Goal: Task Accomplishment & Management: Complete application form

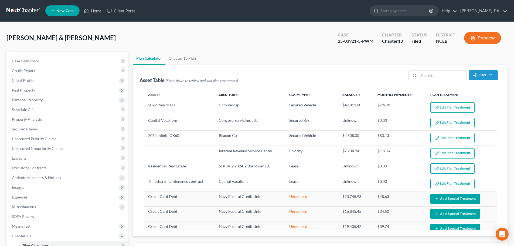
select select "59"
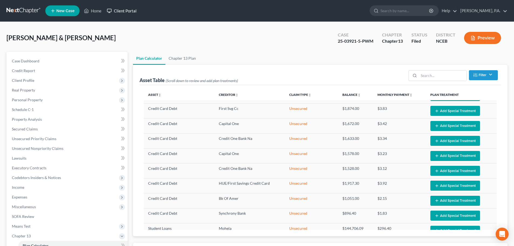
click at [129, 15] on link "Client Portal" at bounding box center [121, 11] width 35 height 10
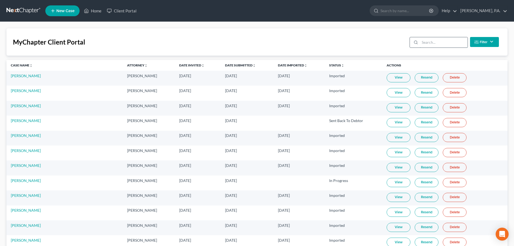
click at [437, 41] on input "search" at bounding box center [444, 42] width 48 height 10
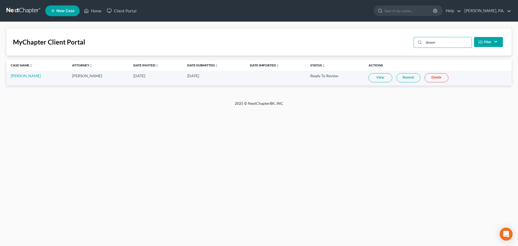
type input "down"
click at [369, 80] on link "View" at bounding box center [381, 77] width 24 height 9
click at [23, 76] on link "[PERSON_NAME]" at bounding box center [26, 75] width 30 height 5
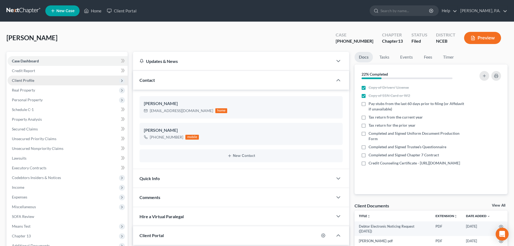
click at [38, 77] on span "Client Profile" at bounding box center [68, 81] width 120 height 10
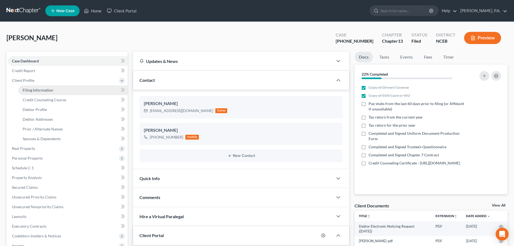
click at [38, 86] on link "Filing Information" at bounding box center [72, 90] width 109 height 10
select select "1"
select select "0"
select select "3"
select select "28"
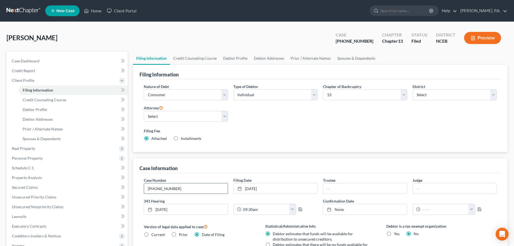
click at [194, 191] on input "[PHONE_NUMBER]" at bounding box center [186, 188] width 84 height 10
type input "25-03714-5-PWM"
click at [41, 100] on span "Credit Counseling Course" at bounding box center [44, 99] width 43 height 5
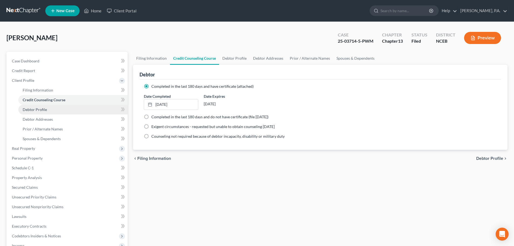
click at [46, 110] on span "Debtor Profile" at bounding box center [35, 109] width 24 height 5
select select "0"
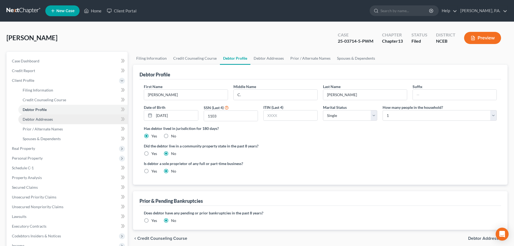
click at [73, 123] on link "Debtor Addresses" at bounding box center [72, 119] width 109 height 10
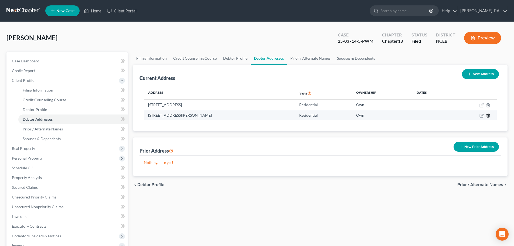
click at [489, 114] on icon "button" at bounding box center [488, 115] width 4 height 4
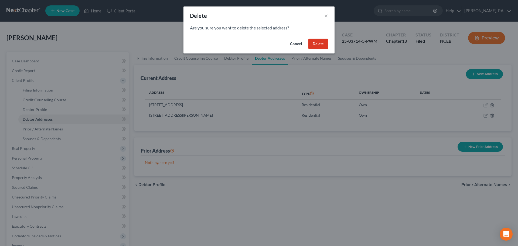
click at [313, 43] on button "Delete" at bounding box center [319, 44] width 20 height 11
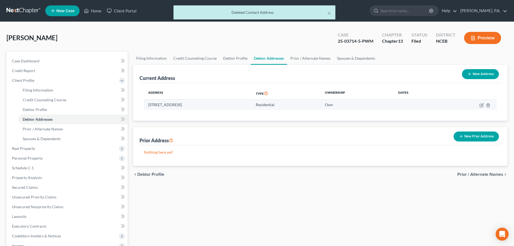
click at [482, 108] on td at bounding box center [469, 105] width 55 height 10
click at [481, 104] on icon "button" at bounding box center [482, 105] width 4 height 4
select select "28"
select select "0"
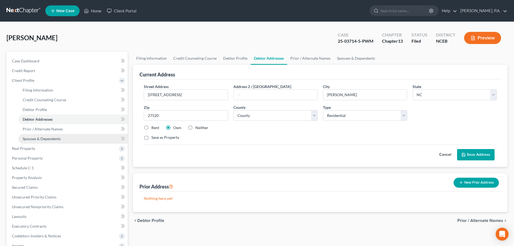
click at [88, 136] on link "Spouses & Dependents" at bounding box center [72, 139] width 109 height 10
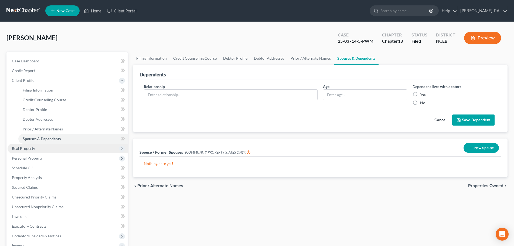
click at [87, 150] on span "Real Property" at bounding box center [68, 149] width 120 height 10
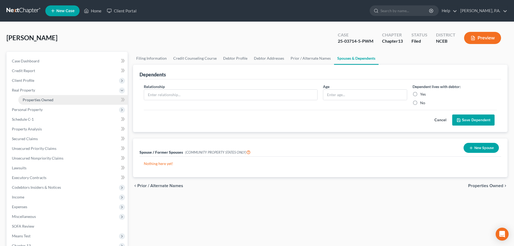
click at [95, 104] on link "Properties Owned" at bounding box center [72, 100] width 109 height 10
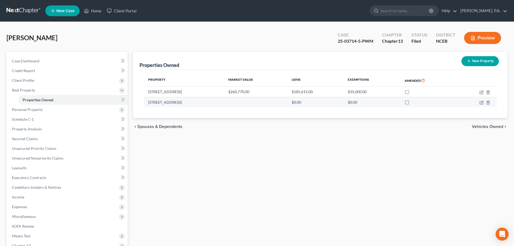
click at [491, 102] on td at bounding box center [476, 102] width 41 height 10
click at [488, 103] on icon "button" at bounding box center [488, 102] width 4 height 4
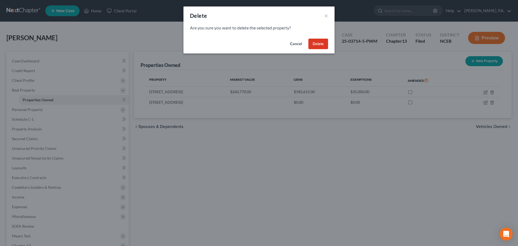
click at [315, 46] on button "Delete" at bounding box center [319, 44] width 20 height 11
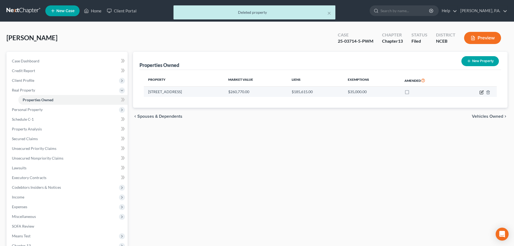
click at [480, 93] on icon "button" at bounding box center [481, 92] width 3 height 3
select select "28"
select select "50"
select select "0"
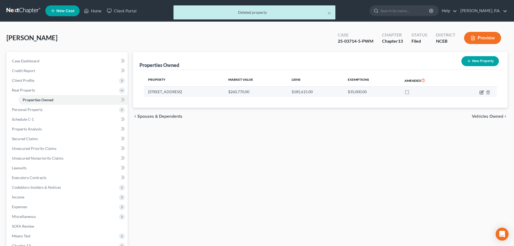
select select "4"
select select "0"
select select "2"
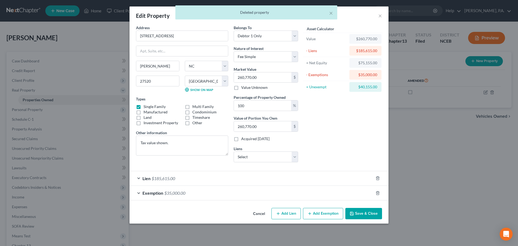
click at [336, 183] on div "Lien $185,615.00" at bounding box center [252, 178] width 244 height 14
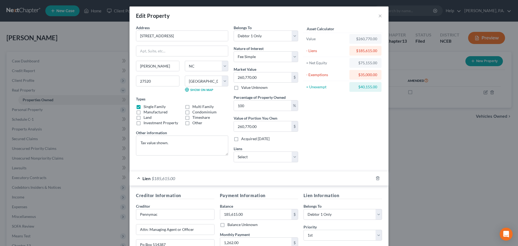
scroll to position [103, 0]
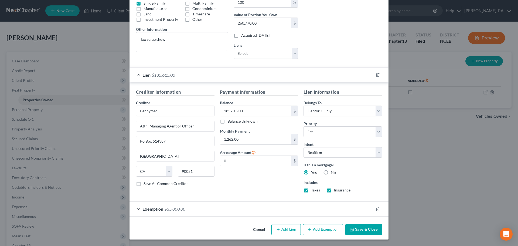
click at [416, 160] on div "Edit Property × Address * [GEOGRAPHIC_DATA] [PERSON_NAME][GEOGRAPHIC_DATA] [US_…" at bounding box center [259, 123] width 518 height 246
click at [348, 228] on button "Save & Close" at bounding box center [364, 229] width 37 height 11
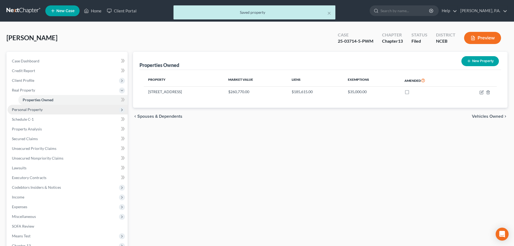
click at [69, 109] on span "Personal Property" at bounding box center [68, 110] width 120 height 10
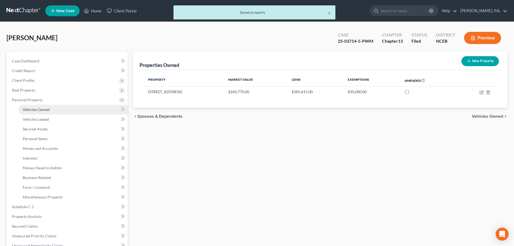
click at [75, 111] on link "Vehicles Owned" at bounding box center [72, 110] width 109 height 10
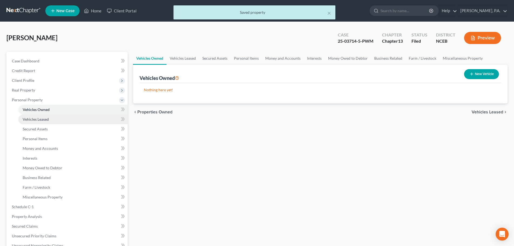
click at [72, 115] on link "Vehicles Leased" at bounding box center [72, 119] width 109 height 10
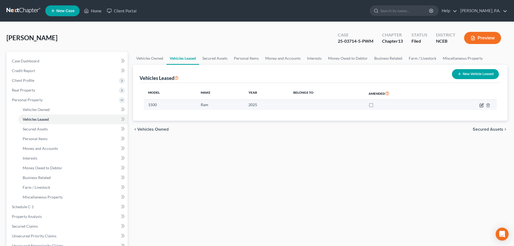
click at [481, 107] on icon "button" at bounding box center [482, 105] width 4 height 4
select select "1"
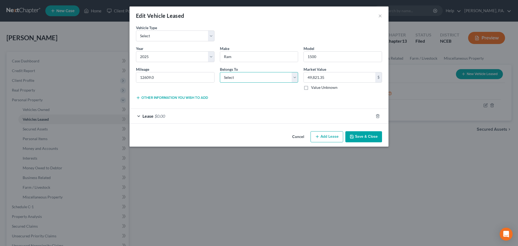
click at [241, 78] on select "Select Debtor 1 Only Debtor 2 Only Debtor 1 And Debtor 2 Only At Least One Of T…" at bounding box center [259, 77] width 79 height 11
select select "0"
click at [220, 72] on select "Select Debtor 1 Only Debtor 2 Only Debtor 1 And Debtor 2 Only At Least One Of T…" at bounding box center [259, 77] width 79 height 11
click at [205, 38] on select "Select Automobile Truck Trailer Watercraft Aircraft Motor Home Atv Other Vehicle" at bounding box center [175, 36] width 79 height 11
select select "1"
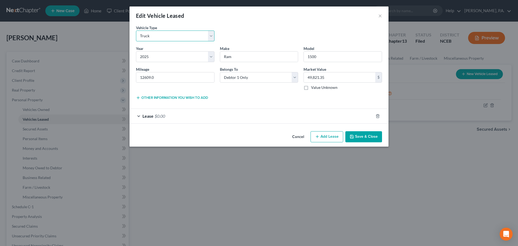
click at [136, 31] on select "Select Automobile Truck Trailer Watercraft Aircraft Motor Home Atv Other Vehicle" at bounding box center [175, 36] width 79 height 11
click at [141, 119] on div "Lease $0.00" at bounding box center [252, 116] width 244 height 14
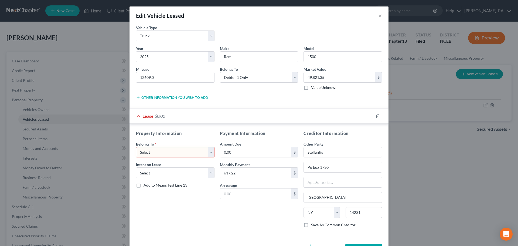
click at [209, 151] on select "Select Debtor 1 Only Debtor 2 Only Debtor 1 And Debtor 2 Only At Least One Of T…" at bounding box center [175, 152] width 79 height 11
select select "0"
click at [136, 147] on select "Select Debtor 1 Only Debtor 2 Only Debtor 1 And Debtor 2 Only At Least One Of T…" at bounding box center [175, 152] width 79 height 11
click at [184, 173] on select "Select None Assume Reject" at bounding box center [175, 172] width 79 height 11
select select "1"
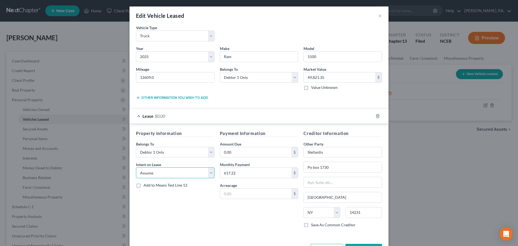
click at [136, 167] on select "Select None Assume Reject" at bounding box center [175, 172] width 79 height 11
drag, startPoint x: 307, startPoint y: 166, endPoint x: 315, endPoint y: 166, distance: 8.1
click at [315, 166] on input "Po box 1730" at bounding box center [343, 167] width 78 height 10
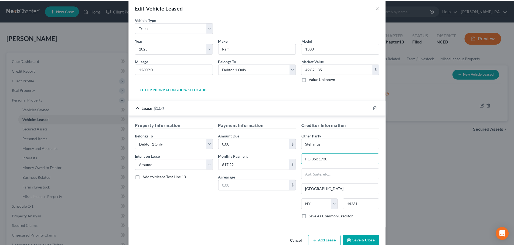
scroll to position [20, 0]
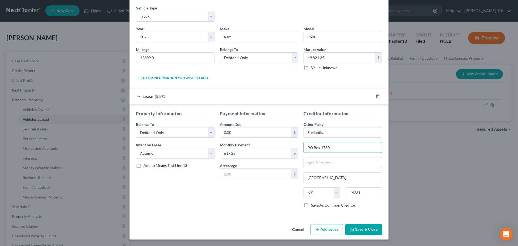
type input "PO Box 1730"
click at [350, 229] on icon "button" at bounding box center [352, 229] width 4 height 4
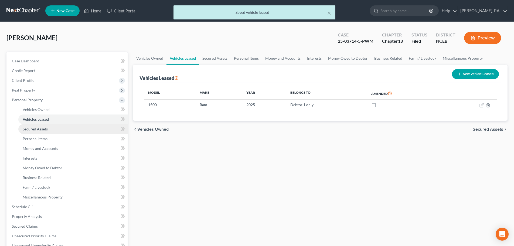
click at [82, 130] on link "Secured Assets" at bounding box center [72, 129] width 109 height 10
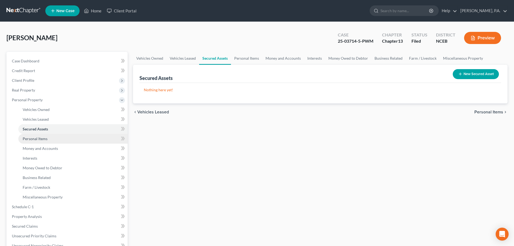
click at [87, 137] on link "Personal Items" at bounding box center [72, 139] width 109 height 10
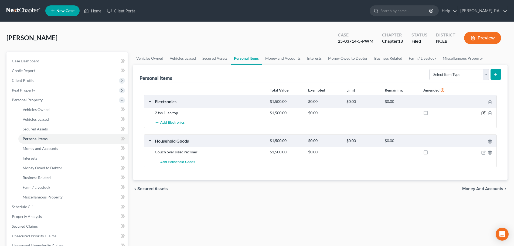
click at [485, 112] on icon "button" at bounding box center [484, 112] width 2 height 2
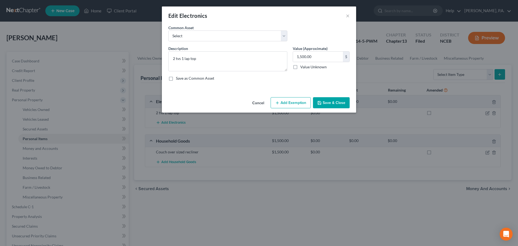
drag, startPoint x: 289, startPoint y: 36, endPoint x: 286, endPoint y: 36, distance: 2.7
click at [288, 36] on div "Common Asset Select Consumer electronics, including televisions, audio/visual e…" at bounding box center [228, 33] width 124 height 16
click at [286, 36] on select "Select Consumer electronics, including televisions, audio/visual equipment, and…" at bounding box center [227, 36] width 119 height 11
select select "0"
click at [168, 31] on select "Select Consumer electronics, including televisions, audio/visual equipment, and…" at bounding box center [227, 36] width 119 height 11
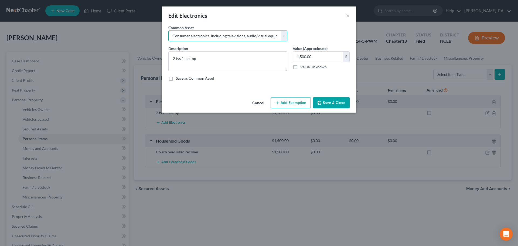
type textarea "Consumer electronics, including televisions, audio/visual equipment, and access…"
type input "1,000.00"
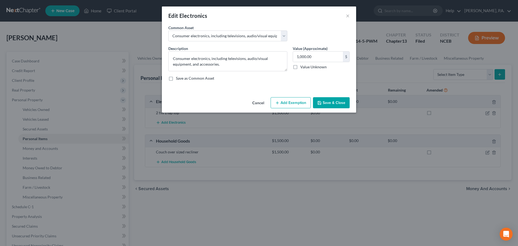
click at [292, 105] on button "Add Exemption" at bounding box center [291, 102] width 40 height 11
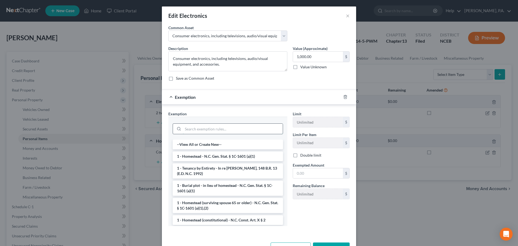
click at [255, 131] on input "search" at bounding box center [233, 129] width 100 height 10
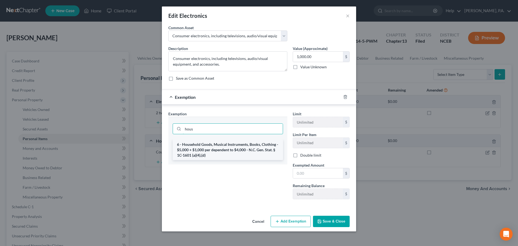
type input "hous"
click at [262, 146] on li "6 - Household Goods, Musical Instruments, Books, Clothing - $5,000 + $1,000 per…" at bounding box center [228, 150] width 110 height 21
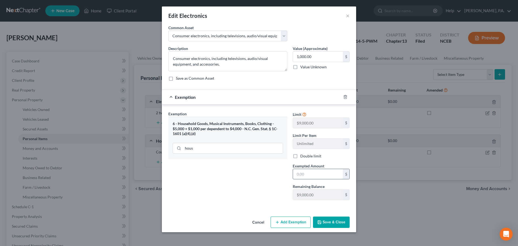
click at [305, 175] on input "text" at bounding box center [318, 174] width 50 height 10
type input "1,000"
click at [327, 224] on button "Save & Close" at bounding box center [331, 222] width 37 height 11
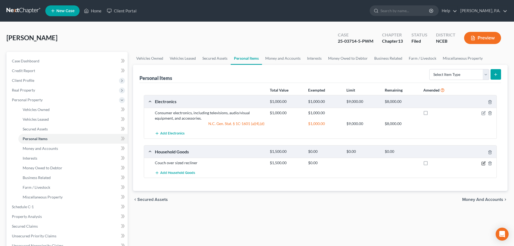
click at [484, 164] on icon "button" at bounding box center [484, 163] width 4 height 4
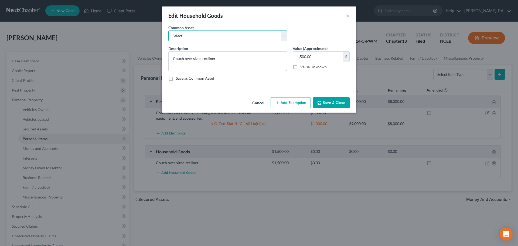
click at [260, 37] on select "Select Furnishings, including bedroom, living room and kitchen furniture. Major…" at bounding box center [227, 36] width 119 height 11
select select "0"
click at [168, 31] on select "Select Furnishings, including bedroom, living room and kitchen furniture. Major…" at bounding box center [227, 36] width 119 height 11
type textarea "Furnishings, including bedroom, living room and kitchen furniture."
type input "2,000.00"
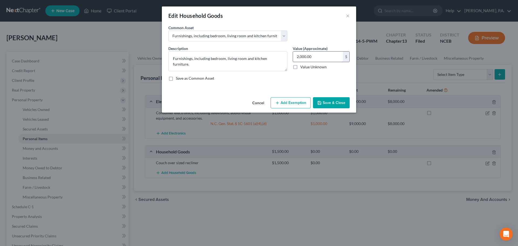
click at [298, 57] on input "2,000.00" at bounding box center [318, 57] width 50 height 10
click at [287, 104] on button "Add Exemption" at bounding box center [291, 102] width 40 height 11
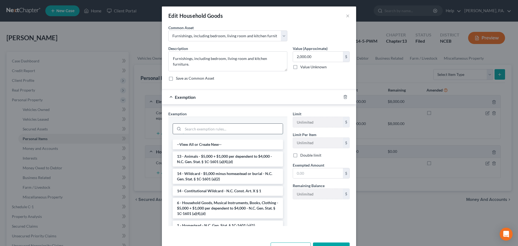
click at [245, 128] on input "search" at bounding box center [233, 129] width 100 height 10
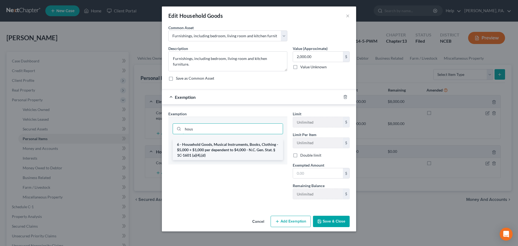
type input "hous"
click at [252, 146] on li "6 - Household Goods, Musical Instruments, Books, Clothing - $5,000 + $1,000 per…" at bounding box center [228, 150] width 110 height 21
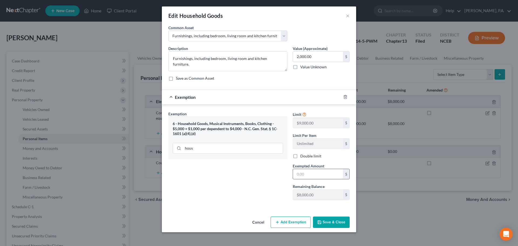
click at [301, 174] on input "text" at bounding box center [318, 174] width 50 height 10
type input "2,000"
click at [321, 219] on button "Save & Close" at bounding box center [331, 222] width 37 height 11
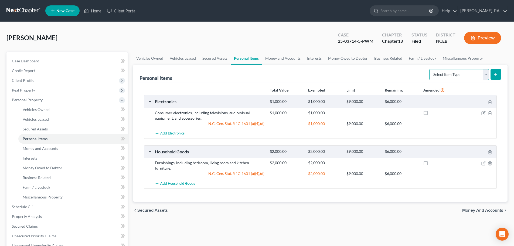
click at [462, 80] on select "Select Item Type Clothing Collectibles Of Value Electronics Firearms Household …" at bounding box center [460, 74] width 60 height 11
select select "household_goods"
click at [430, 69] on select "Select Item Type Clothing Collectibles Of Value Electronics Firearms Household …" at bounding box center [460, 74] width 60 height 11
click at [496, 74] on icon "submit" at bounding box center [496, 74] width 4 height 4
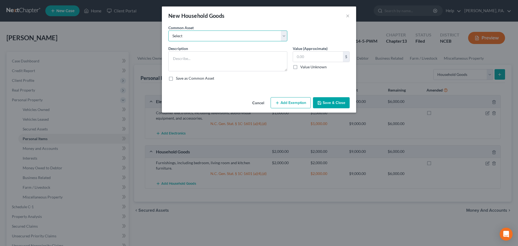
click at [244, 37] on select "Select Furnishings, including bedroom, living room and kitchen furniture. Major…" at bounding box center [227, 36] width 119 height 11
select select "1"
click at [168, 31] on select "Select Furnishings, including bedroom, living room and kitchen furniture. Major…" at bounding box center [227, 36] width 119 height 11
type textarea "Major appliances, including refrigerator, stove, washer and dryer."
type input "1,500.00"
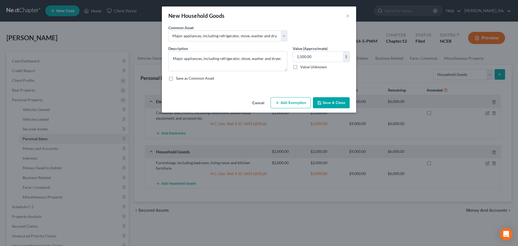
click at [289, 100] on button "Add Exemption" at bounding box center [291, 102] width 40 height 11
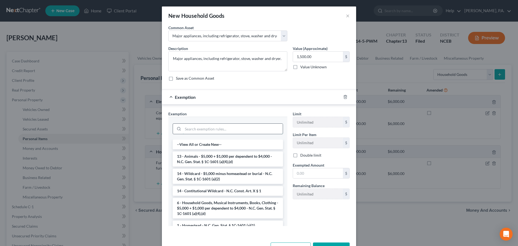
click at [263, 128] on input "search" at bounding box center [233, 129] width 100 height 10
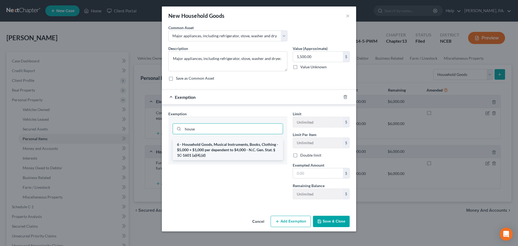
type input "house"
click at [263, 147] on li "6 - Household Goods, Musical Instruments, Books, Clothing - $5,000 + $1,000 per…" at bounding box center [228, 150] width 110 height 21
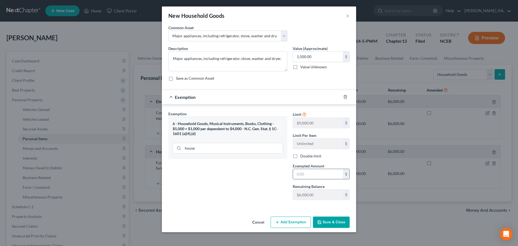
click at [307, 175] on input "text" at bounding box center [318, 174] width 50 height 10
type input "1,500"
click at [331, 227] on div "Cancel Add Exemption Save & Close" at bounding box center [259, 223] width 194 height 18
click at [330, 224] on button "Save & Close" at bounding box center [331, 222] width 37 height 11
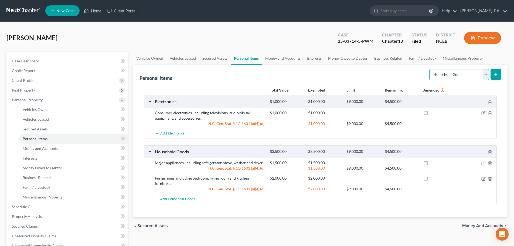
click at [474, 79] on select "Select Item Type Clothing Collectibles Of Value Electronics Firearms Household …" at bounding box center [460, 74] width 60 height 11
select select "clothing"
click at [430, 69] on select "Select Item Type Clothing Collectibles Of Value Electronics Firearms Household …" at bounding box center [460, 74] width 60 height 11
click at [495, 76] on icon "submit" at bounding box center [496, 74] width 4 height 4
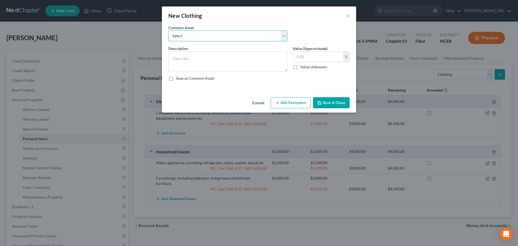
click at [283, 35] on select "Select Men's casual and work apparel. Women's casual and work apparel." at bounding box center [227, 36] width 119 height 11
select select "0"
click at [168, 31] on select "Select Men's casual and work apparel. Women's casual and work apparel." at bounding box center [227, 36] width 119 height 11
type textarea "Men's casual and work apparel."
type input "300.00"
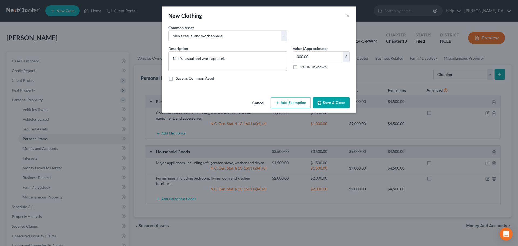
click at [286, 101] on button "Add Exemption" at bounding box center [291, 102] width 40 height 11
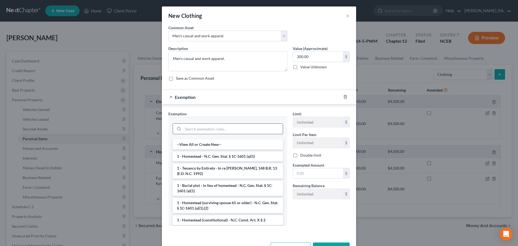
click at [257, 129] on input "search" at bounding box center [233, 129] width 100 height 10
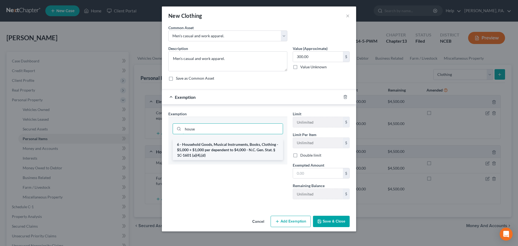
type input "house"
click at [257, 154] on li "6 - Household Goods, Musical Instruments, Books, Clothing - $5,000 + $1,000 per…" at bounding box center [228, 150] width 110 height 21
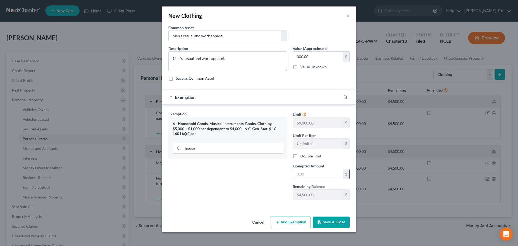
drag, startPoint x: 295, startPoint y: 171, endPoint x: 298, endPoint y: 173, distance: 3.3
click at [298, 173] on input "text" at bounding box center [318, 174] width 50 height 10
click at [298, 174] on input "text" at bounding box center [318, 174] width 50 height 10
type input "300"
click at [326, 219] on button "Save & Close" at bounding box center [331, 222] width 37 height 11
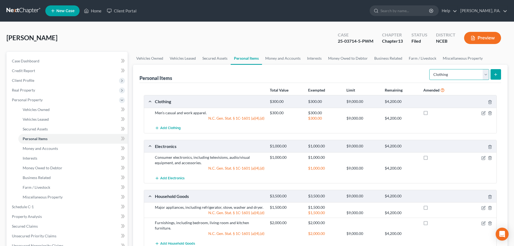
click at [463, 73] on select "Select Item Type Clothing Collectibles Of Value Electronics Firearms Household …" at bounding box center [460, 74] width 60 height 11
select select "household_goods"
click at [430, 69] on select "Select Item Type Clothing Collectibles Of Value Electronics Firearms Household …" at bounding box center [460, 74] width 60 height 11
click at [494, 74] on icon "submit" at bounding box center [496, 74] width 4 height 4
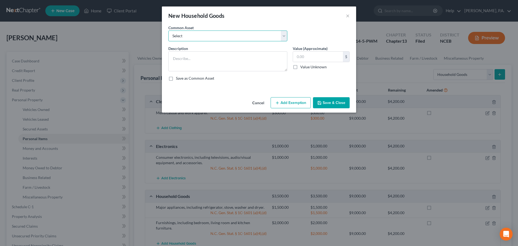
click at [285, 33] on select "Select Furnishings, including bedroom, living room and kitchen furniture. Major…" at bounding box center [227, 36] width 119 height 11
select select "2"
click at [168, 31] on select "Select Furnishings, including bedroom, living room and kitchen furniture. Major…" at bounding box center [227, 36] width 119 height 11
type textarea "Housewares and Kitchenware, including utensils, cookware, decorative items, etc."
type input "300.00"
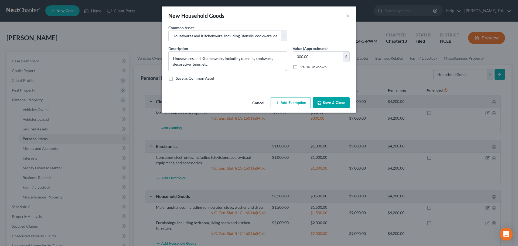
click at [302, 103] on button "Add Exemption" at bounding box center [291, 102] width 40 height 11
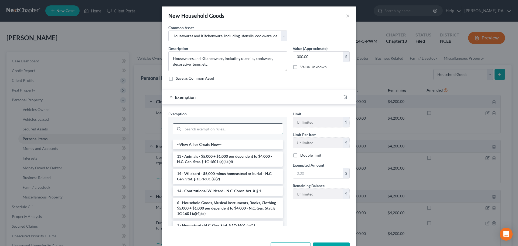
click at [252, 125] on input "search" at bounding box center [233, 129] width 100 height 10
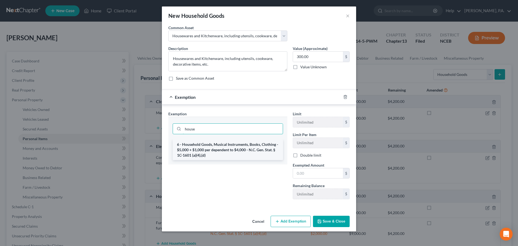
type input "house"
click at [252, 148] on li "6 - Household Goods, Musical Instruments, Books, Clothing - $5,000 + $1,000 per…" at bounding box center [228, 150] width 110 height 21
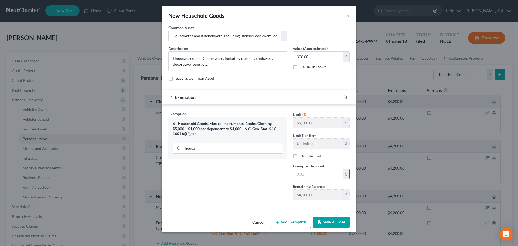
click at [295, 171] on input "text" at bounding box center [318, 174] width 50 height 10
type input "300"
click at [327, 223] on button "Save & Close" at bounding box center [331, 222] width 37 height 11
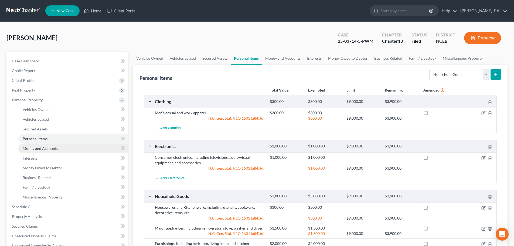
click at [104, 146] on link "Money and Accounts" at bounding box center [72, 149] width 109 height 10
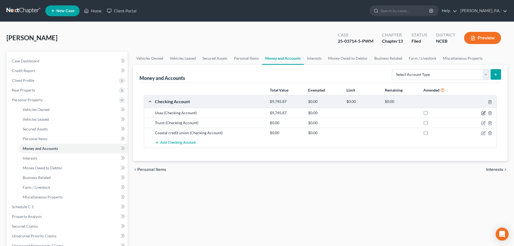
click at [484, 113] on icon "button" at bounding box center [484, 113] width 4 height 4
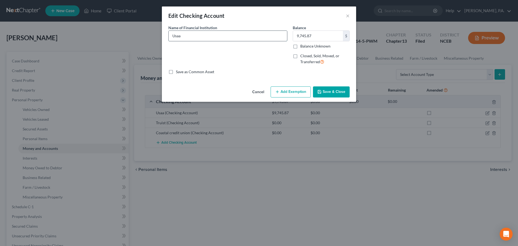
drag, startPoint x: 176, startPoint y: 36, endPoint x: 184, endPoint y: 36, distance: 8.1
click at [184, 36] on input "Usaa" at bounding box center [228, 36] width 119 height 10
type input "USAA, Acct ending in"
click at [321, 90] on icon "button" at bounding box center [319, 91] width 3 height 3
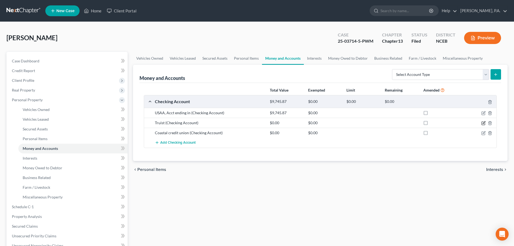
click at [483, 122] on icon "button" at bounding box center [483, 123] width 3 height 3
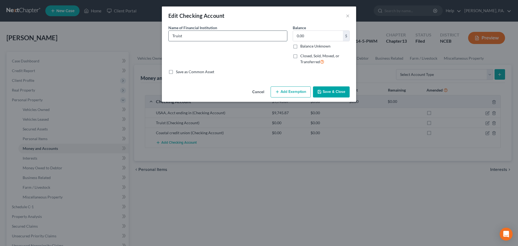
click at [271, 38] on input "Truist" at bounding box center [228, 36] width 119 height 10
type input "Truist Bank, Acct ending in"
click at [343, 90] on button "Save & Close" at bounding box center [331, 91] width 37 height 11
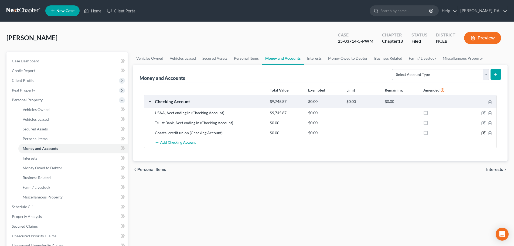
click at [485, 132] on icon "button" at bounding box center [484, 133] width 4 height 4
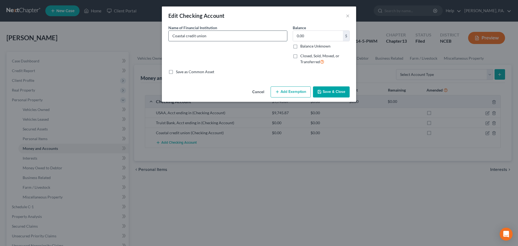
drag, startPoint x: 186, startPoint y: 37, endPoint x: 213, endPoint y: 36, distance: 27.3
click at [213, 36] on input "Coastal credit union" at bounding box center [228, 36] width 119 height 10
type input "Coastal Credit Union, Acct ending in"
click at [323, 89] on button "Save & Close" at bounding box center [331, 91] width 37 height 11
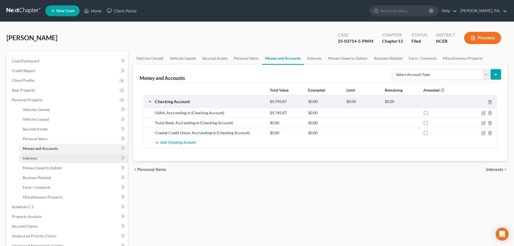
click at [104, 154] on link "Interests" at bounding box center [72, 158] width 109 height 10
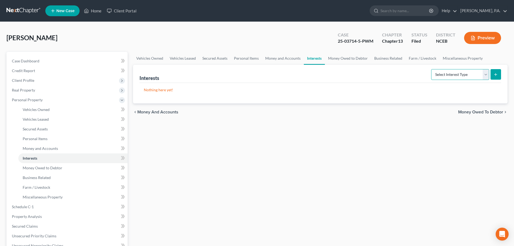
click at [439, 78] on select "Select Interest Type 401K Annuity Bond Education IRA Government Bond Government…" at bounding box center [460, 74] width 58 height 11
select select "unincorporated_business"
click at [432, 69] on select "Select Interest Type 401K Annuity Bond Education IRA Government Bond Government…" at bounding box center [460, 74] width 58 height 11
click at [499, 75] on button "submit" at bounding box center [496, 74] width 11 height 11
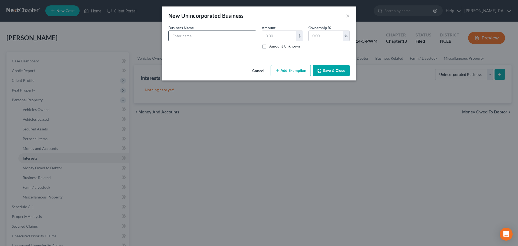
click at [193, 38] on input "text" at bounding box center [212, 36] width 87 height 10
paste input "[PERSON_NAME] Lawn Care Plus LLC"
type input "[PERSON_NAME] Lawn Care Plus LLC"
click at [271, 37] on input "text" at bounding box center [279, 36] width 34 height 10
type input "0"
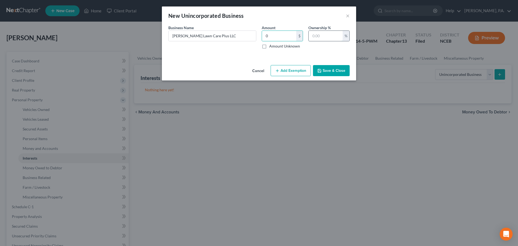
click at [313, 35] on input "text" at bounding box center [326, 36] width 34 height 10
type input "100"
click at [323, 69] on button "Save & Close" at bounding box center [331, 70] width 37 height 11
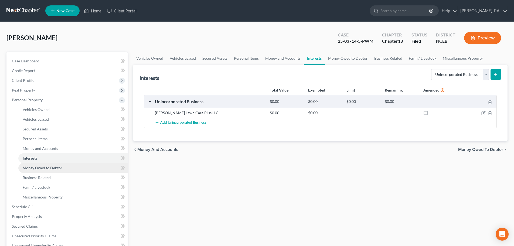
click at [88, 168] on link "Money Owed to Debtor" at bounding box center [72, 168] width 109 height 10
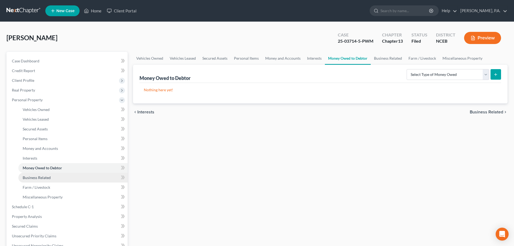
click at [80, 179] on link "Business Related" at bounding box center [72, 178] width 109 height 10
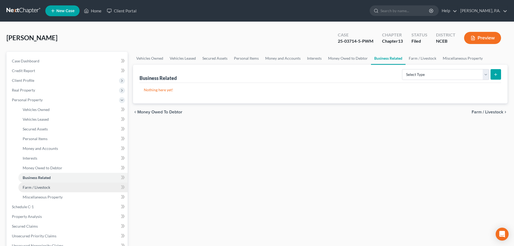
click at [92, 190] on link "Farm / Livestock" at bounding box center [72, 188] width 109 height 10
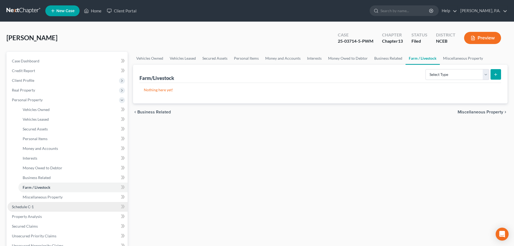
click at [95, 202] on link "Schedule C-1" at bounding box center [68, 207] width 120 height 10
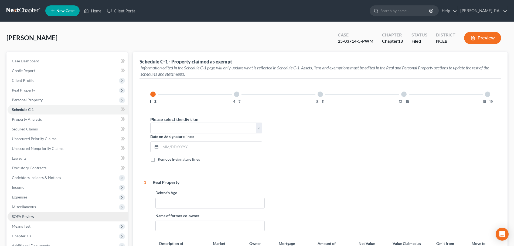
click at [75, 216] on link "SOFA Review" at bounding box center [68, 217] width 120 height 10
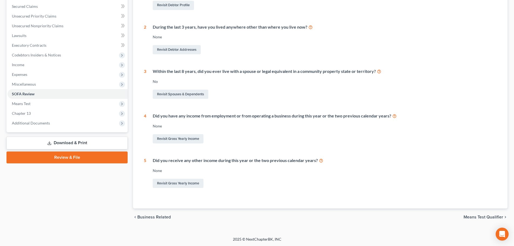
scroll to position [123, 0]
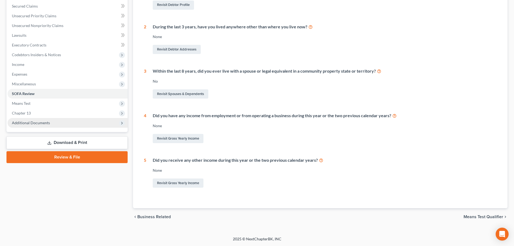
click at [97, 125] on span "Additional Documents" at bounding box center [68, 123] width 120 height 10
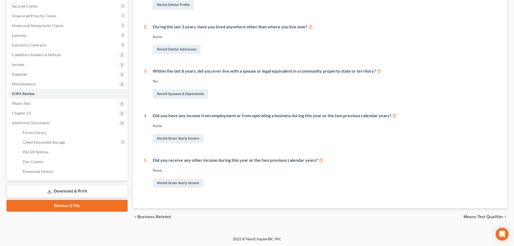
click at [89, 187] on link "Download & Print" at bounding box center [66, 191] width 121 height 13
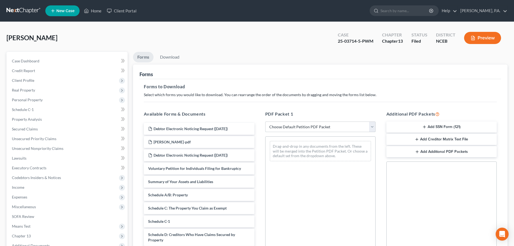
click at [273, 127] on select "Choose Default Petition PDF Packet Complete Bankruptcy Petition (all forms and …" at bounding box center [320, 126] width 110 height 11
click at [223, 87] on h5 "Forms to Download" at bounding box center [320, 86] width 353 height 6
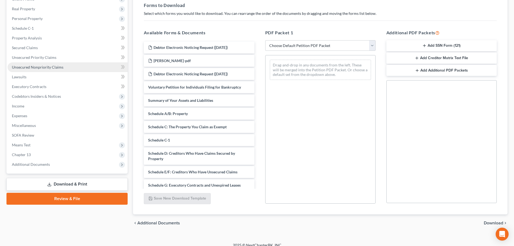
scroll to position [87, 0]
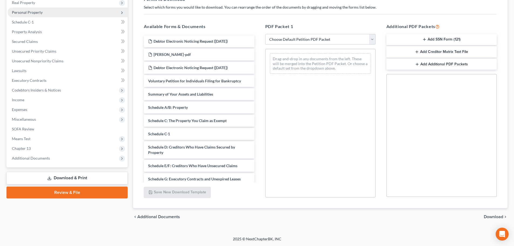
click at [65, 12] on span "Personal Property" at bounding box center [68, 13] width 120 height 10
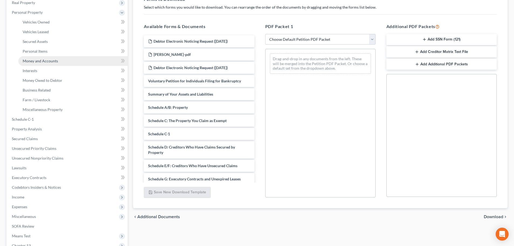
click at [62, 62] on link "Money and Accounts" at bounding box center [72, 61] width 109 height 10
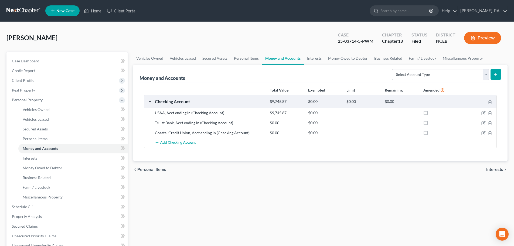
click at [481, 114] on div at bounding box center [478, 112] width 38 height 5
click at [483, 114] on icon "button" at bounding box center [484, 113] width 4 height 4
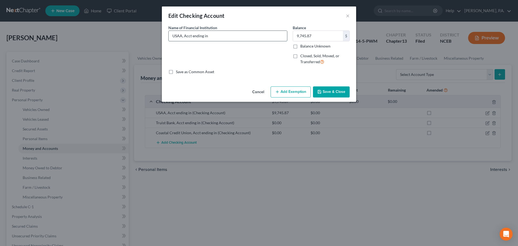
click at [234, 36] on input "USAA, Acct ending in" at bounding box center [228, 36] width 119 height 10
type input "USAA, Acct ending in 9235"
click at [320, 92] on icon "button" at bounding box center [319, 92] width 4 height 4
